Goal: Transaction & Acquisition: Purchase product/service

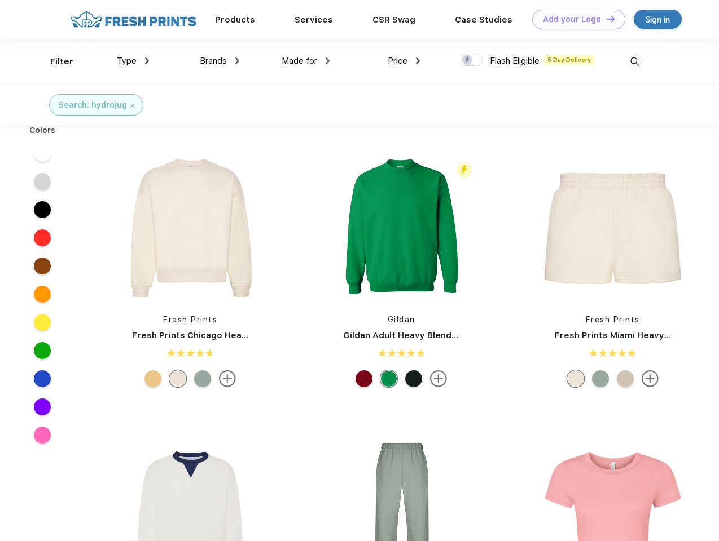
click at [574, 19] on link "Add your Logo Design Tool" at bounding box center [578, 20] width 93 height 20
click at [0, 0] on div "Design Tool" at bounding box center [0, 0] width 0 height 0
click at [605, 19] on link "Add your Logo Design Tool" at bounding box center [578, 20] width 93 height 20
click at [54, 61] on div "Filter" at bounding box center [61, 61] width 23 height 13
click at [133, 61] on span "Type" at bounding box center [127, 61] width 20 height 10
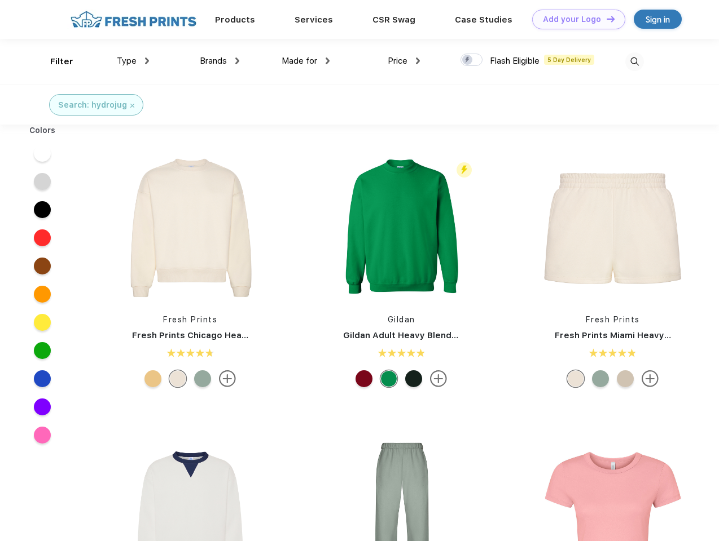
click at [219, 61] on span "Brands" at bounding box center [213, 61] width 27 height 10
click at [306, 61] on span "Made for" at bounding box center [299, 61] width 36 height 10
click at [404, 61] on span "Price" at bounding box center [397, 61] width 20 height 10
click at [471, 60] on div at bounding box center [471, 60] width 22 height 12
click at [468, 60] on input "checkbox" at bounding box center [463, 56] width 7 height 7
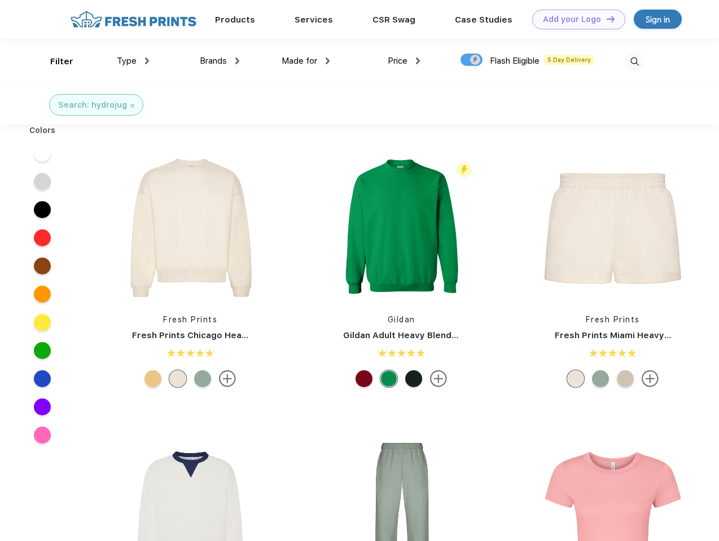
click at [634, 61] on img at bounding box center [634, 61] width 19 height 19
